Goal: Task Accomplishment & Management: Use online tool/utility

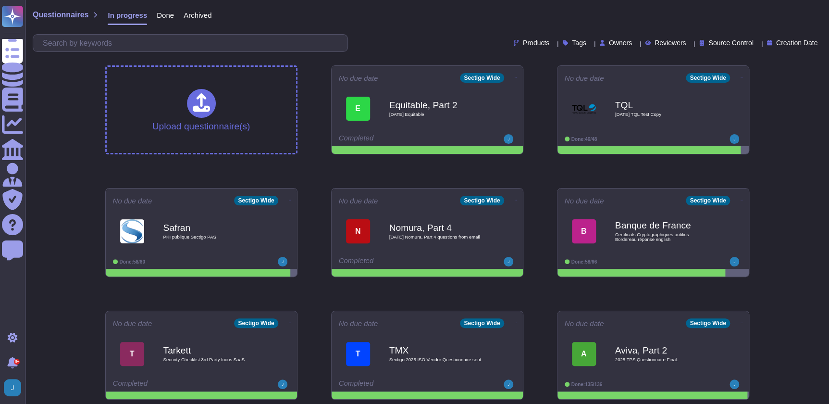
click at [122, 32] on div "Questionnaires In progress Done Archived Products Tags Owners Reviewers Source …" at bounding box center [427, 29] width 804 height 58
click at [120, 38] on input "text" at bounding box center [192, 43] width 309 height 17
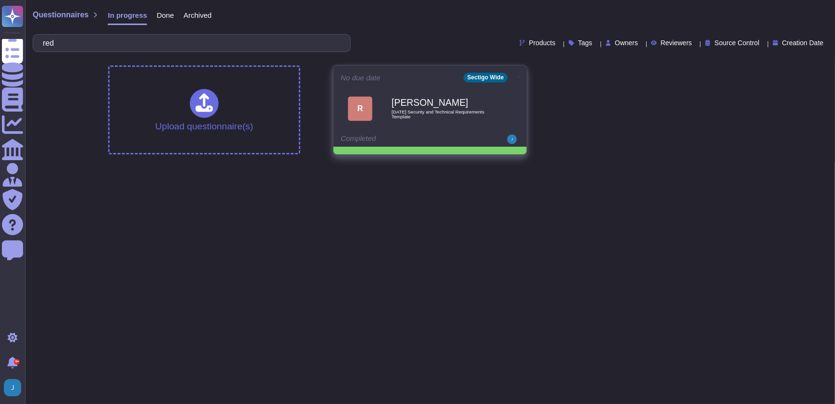
type input "red"
click at [444, 98] on b "[PERSON_NAME]" at bounding box center [440, 102] width 97 height 9
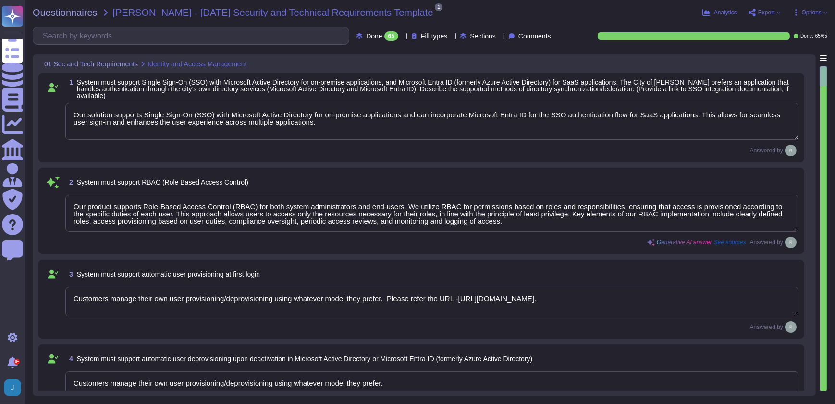
type textarea "Our solution supports Single Sign-On (SSO) with Microsoft Active Directory for …"
type textarea "Our product supports Role-Based Access Control (RBAC) for both system administr…"
type textarea "Customers manage their own user provisioning/deprovisioning using whatever mode…"
type textarea "Our solution supports multi-factor authentication (MFA) for user accounts and i…"
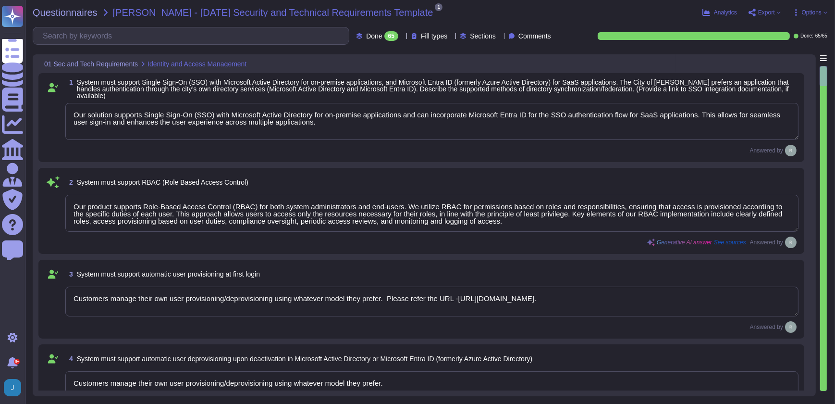
type textarea "Our primary Service Level Agreement (SLA) targets include a 99.5% uptime for ou…"
click at [765, 11] on span "Export" at bounding box center [766, 13] width 17 height 6
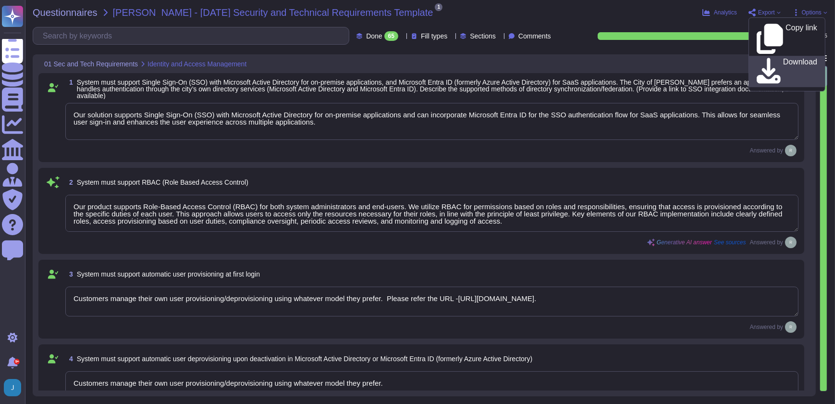
click at [759, 58] on icon at bounding box center [769, 71] width 24 height 27
